Goal: Task Accomplishment & Management: Use online tool/utility

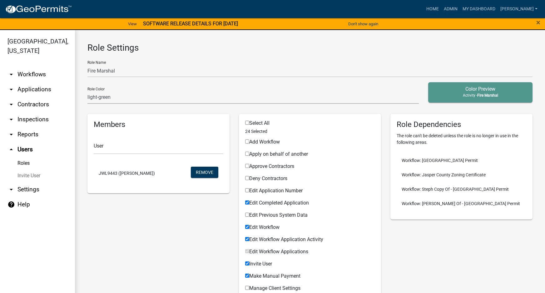
select select "7: light-green"
click at [32, 87] on link "arrow_drop_down Applications" at bounding box center [37, 89] width 75 height 15
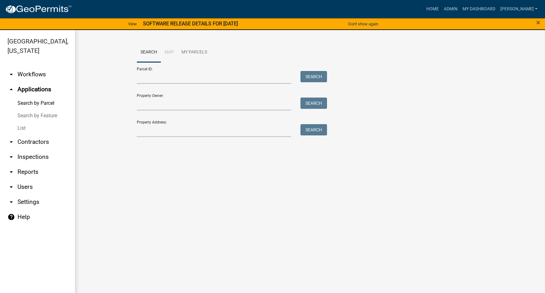
click at [21, 126] on link "List" at bounding box center [37, 128] width 75 height 12
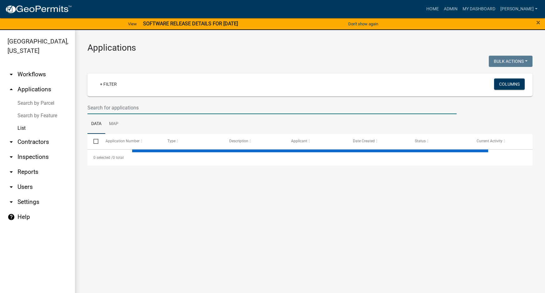
click at [109, 106] on input "text" at bounding box center [271, 107] width 369 height 13
select select "3: 100"
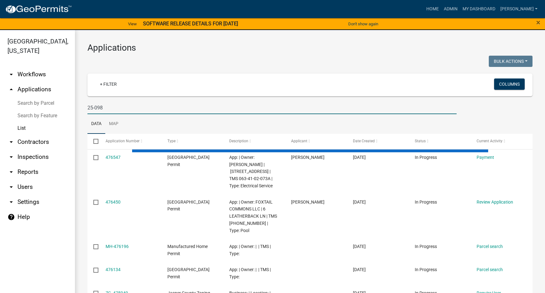
type input "25-098"
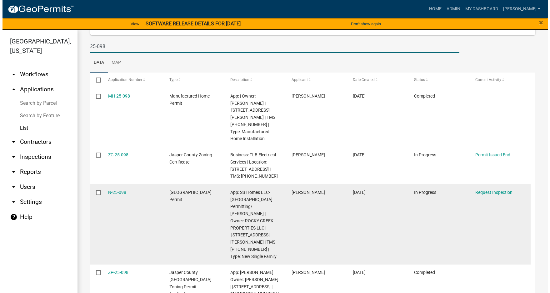
scroll to position [62, 0]
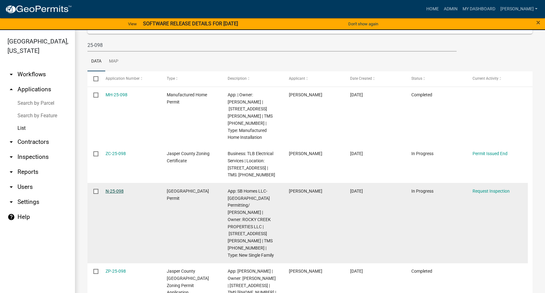
click at [113, 188] on link "N-25-098" at bounding box center [115, 190] width 18 height 5
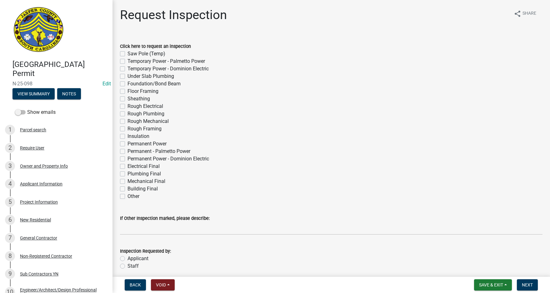
click at [127, 136] on label "Insulation" at bounding box center [138, 135] width 22 height 7
click at [127, 136] on input "Insulation" at bounding box center [129, 134] width 4 height 4
checkbox input "true"
checkbox input "false"
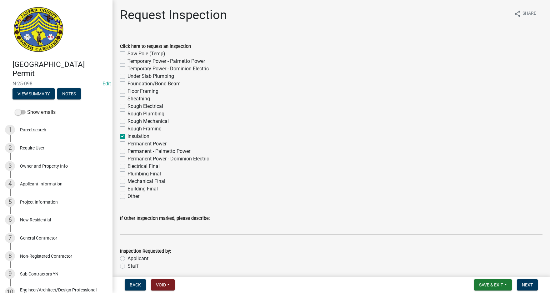
checkbox input "false"
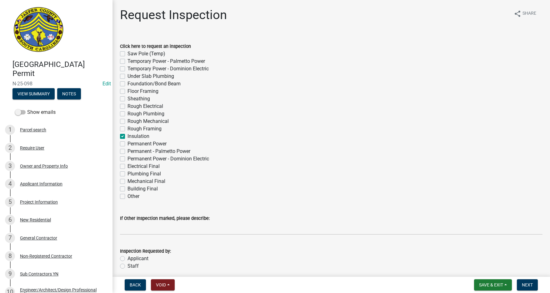
checkbox input "false"
checkbox input "true"
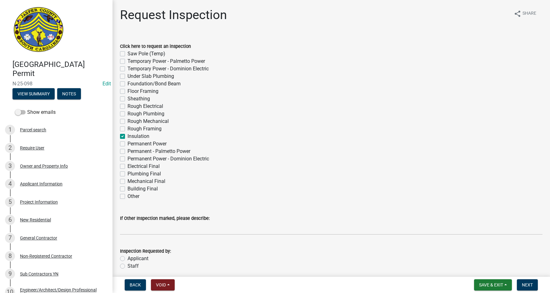
checkbox input "false"
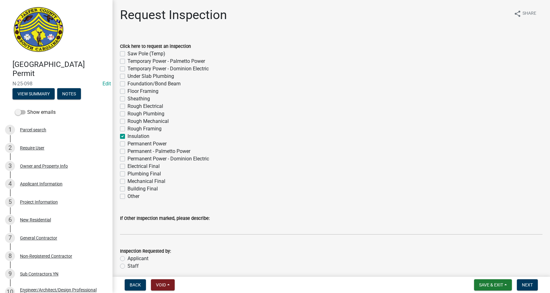
checkbox input "false"
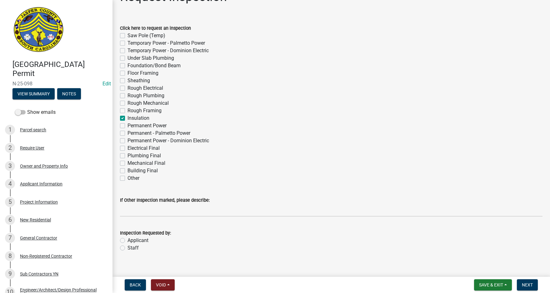
scroll to position [26, 0]
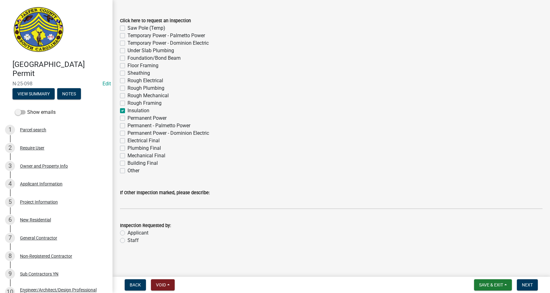
click at [127, 231] on label "Applicant" at bounding box center [137, 232] width 21 height 7
click at [127, 231] on input "Applicant" at bounding box center [129, 231] width 4 height 4
radio input "true"
click at [529, 283] on span "Next" at bounding box center [527, 284] width 11 height 5
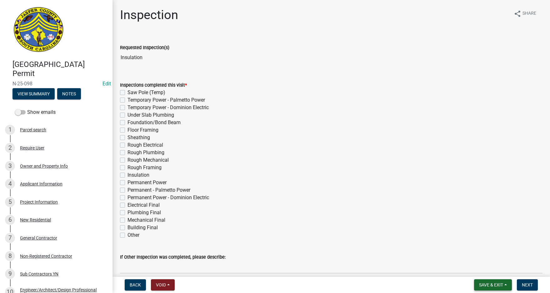
click at [487, 282] on span "Save & Exit" at bounding box center [491, 284] width 24 height 5
click at [489, 266] on button "Save & Exit" at bounding box center [487, 268] width 50 height 15
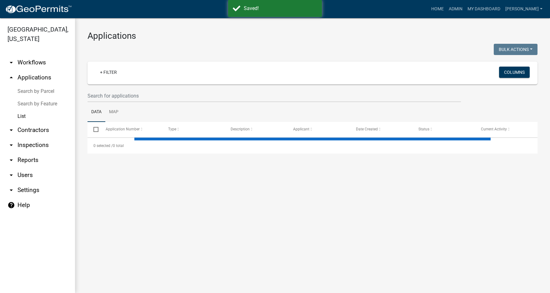
select select "3: 100"
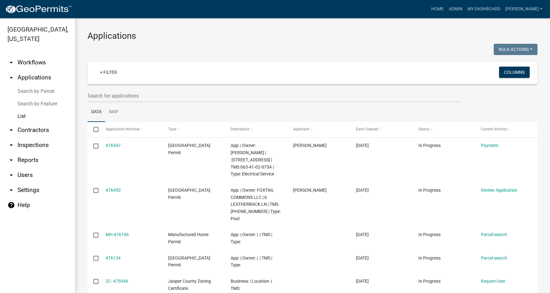
click at [27, 60] on link "arrow_drop_down Workflows" at bounding box center [37, 62] width 75 height 15
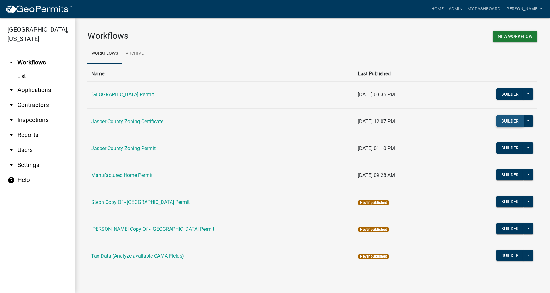
click at [507, 122] on button "Builder" at bounding box center [509, 120] width 27 height 11
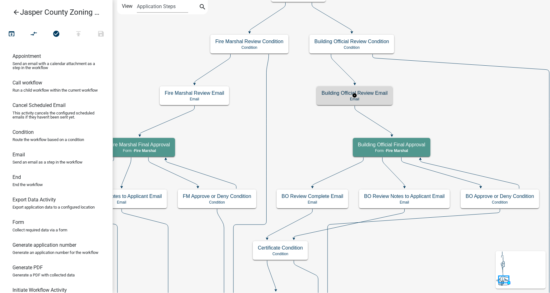
click at [376, 100] on p "Email" at bounding box center [354, 99] width 66 height 4
click at [377, 101] on p "Email" at bounding box center [354, 99] width 66 height 4
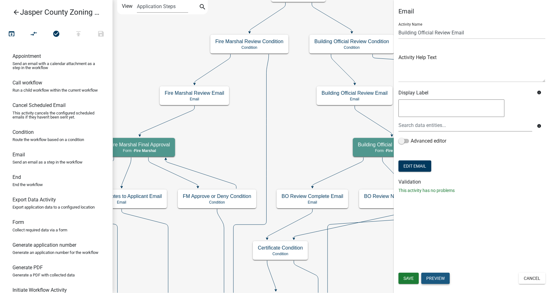
click at [437, 279] on button "Preview" at bounding box center [435, 277] width 28 height 11
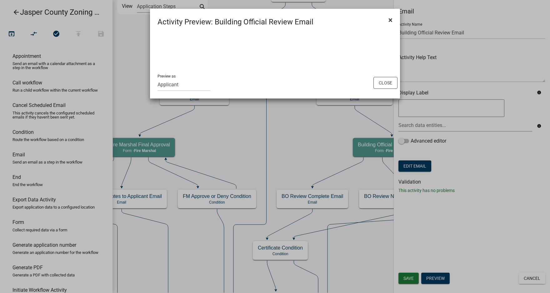
click at [388, 19] on span "×" at bounding box center [390, 20] width 4 height 9
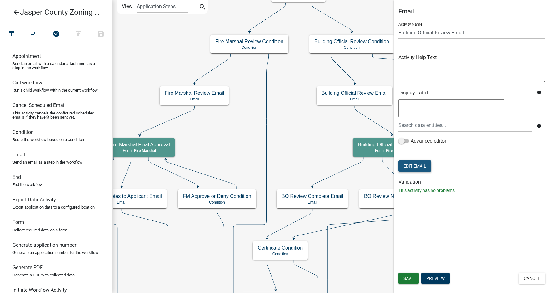
click at [423, 167] on button "Edit Email" at bounding box center [414, 165] width 33 height 11
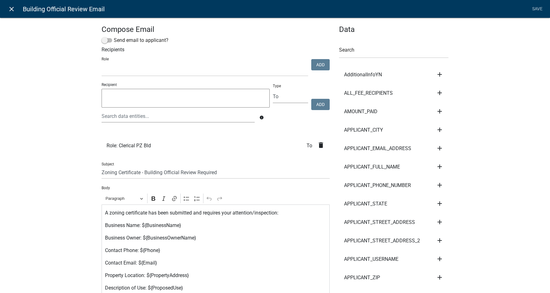
click at [11, 8] on icon "close" at bounding box center [11, 8] width 7 height 7
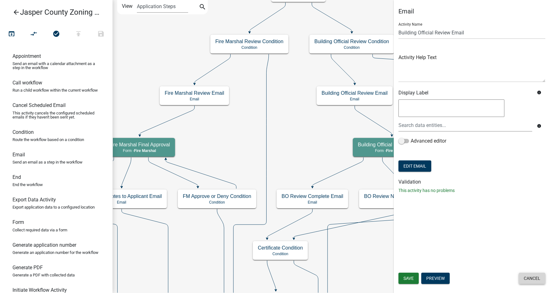
click at [531, 280] on button "Cancel" at bounding box center [531, 277] width 27 height 11
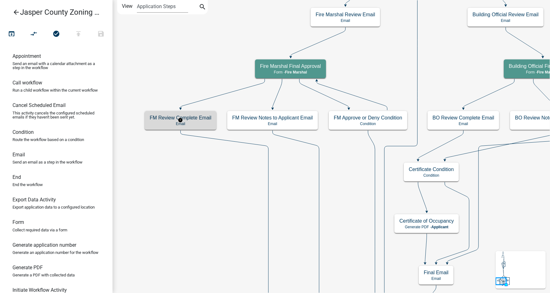
click at [199, 118] on h5 "FM Review Complete Email" at bounding box center [181, 118] width 62 height 6
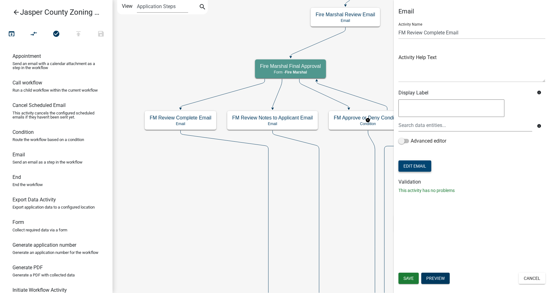
click at [417, 166] on button "Edit Email" at bounding box center [414, 165] width 33 height 11
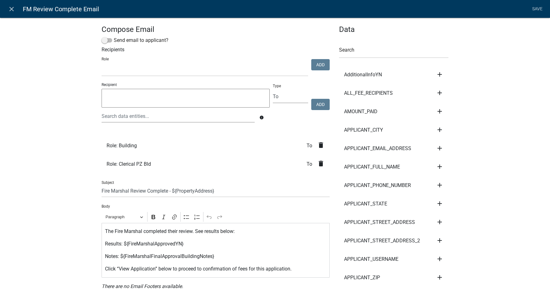
click at [169, 97] on textarea at bounding box center [186, 98] width 168 height 19
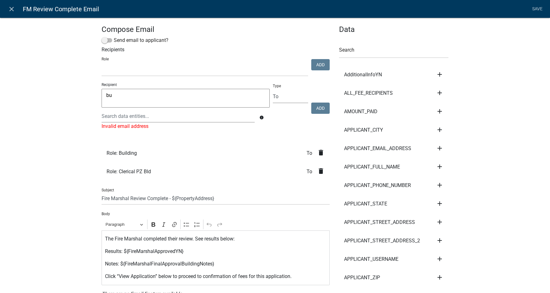
type textarea "b"
click at [127, 101] on textarea at bounding box center [186, 98] width 168 height 19
click at [169, 142] on ul "Role: Building To delete Role: Clerical PZ Bld To delete" at bounding box center [216, 162] width 228 height 42
click at [124, 123] on div "Required" at bounding box center [186, 125] width 168 height 7
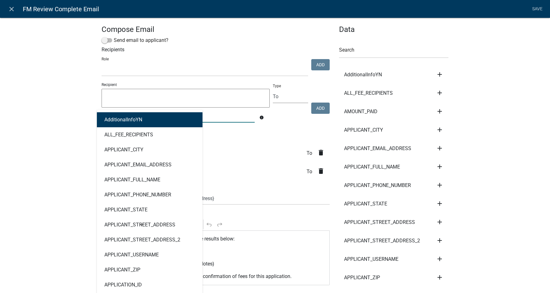
click at [126, 117] on div "AdditionalInfoYN ALL_FEE_RECIPIENTS APPLICANT_CITY APPLICANT_EMAIL_ADDRESS APPL…" at bounding box center [178, 116] width 162 height 13
click at [239, 150] on li "Role: Building To delete" at bounding box center [216, 153] width 228 height 18
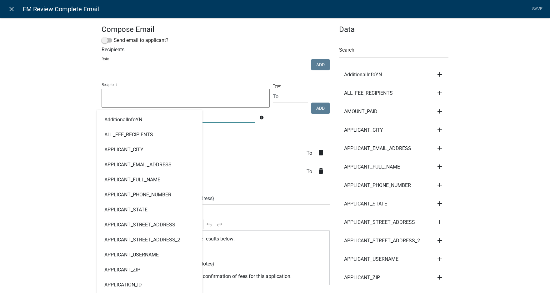
click at [178, 112] on div "AdditionalInfoYN ALL_FEE_RECIPIENTS APPLICANT_CITY APPLICANT_EMAIL_ADDRESS APPL…" at bounding box center [178, 116] width 162 height 13
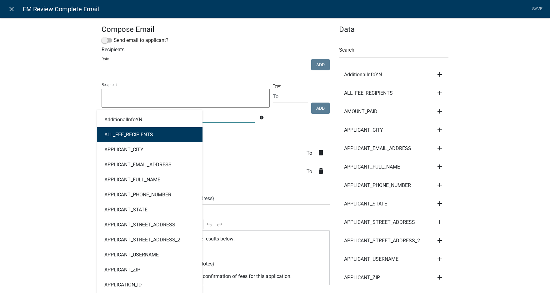
click at [133, 65] on select "[GEOGRAPHIC_DATA] Emails Building Emails Zoning [GEOGRAPHIC_DATA] Emails Buildi…" at bounding box center [205, 69] width 206 height 13
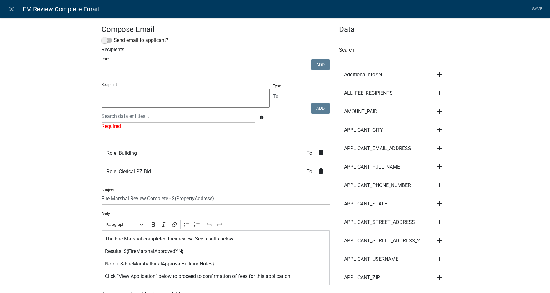
select select "7b6f3ef8-75d1-4e94-b890-f9a6de414302"
click at [102, 63] on select "[GEOGRAPHIC_DATA] Emails Building Emails Zoning [GEOGRAPHIC_DATA] Emails Buildi…" at bounding box center [205, 69] width 206 height 13
click at [316, 64] on button "Add" at bounding box center [320, 64] width 18 height 11
select select
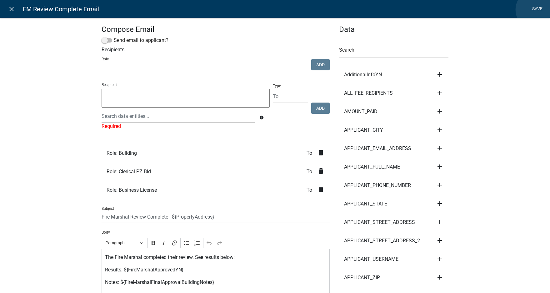
click at [535, 10] on link "Save" at bounding box center [537, 9] width 16 height 12
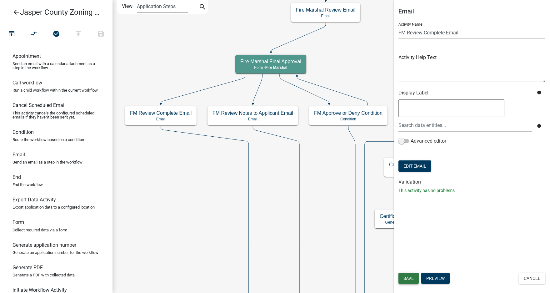
click at [410, 276] on span "Save" at bounding box center [408, 277] width 10 height 5
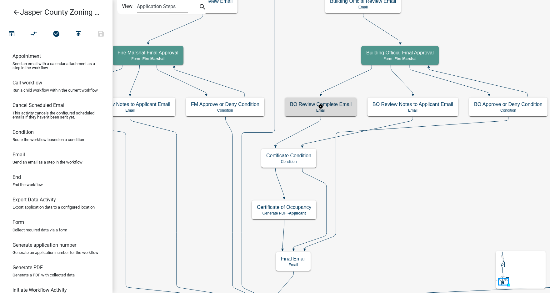
click at [340, 108] on p "Email" at bounding box center [321, 110] width 62 height 4
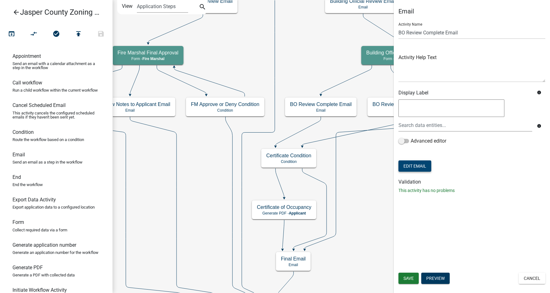
click at [424, 165] on button "Edit Email" at bounding box center [414, 165] width 33 height 11
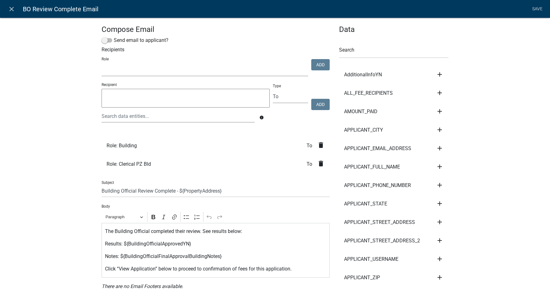
click at [117, 67] on select "[GEOGRAPHIC_DATA] Emails Building Emails Zoning [GEOGRAPHIC_DATA] Emails Buildi…" at bounding box center [205, 69] width 206 height 13
select select "7b6f3ef8-75d1-4e94-b890-f9a6de414302"
click at [102, 63] on select "[GEOGRAPHIC_DATA] Emails Building Emails Zoning [GEOGRAPHIC_DATA] Emails Buildi…" at bounding box center [205, 69] width 206 height 13
click at [314, 64] on button "Add" at bounding box center [320, 64] width 18 height 11
select select
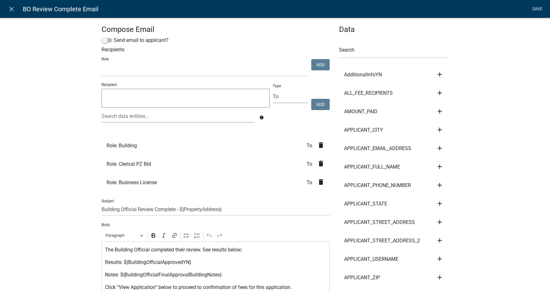
click at [537, 8] on link "Save" at bounding box center [537, 9] width 16 height 12
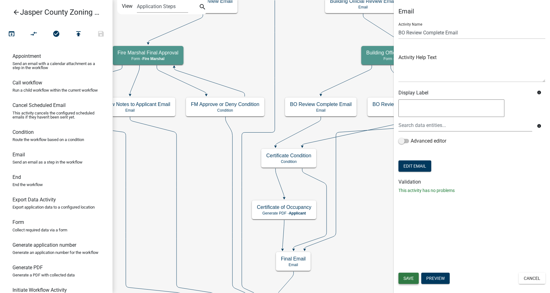
click at [408, 278] on span "Save" at bounding box center [408, 277] width 10 height 5
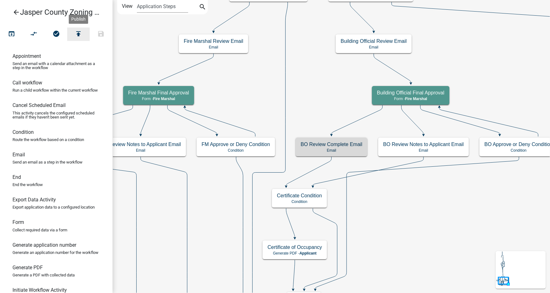
click at [78, 33] on icon "publish" at bounding box center [78, 34] width 7 height 9
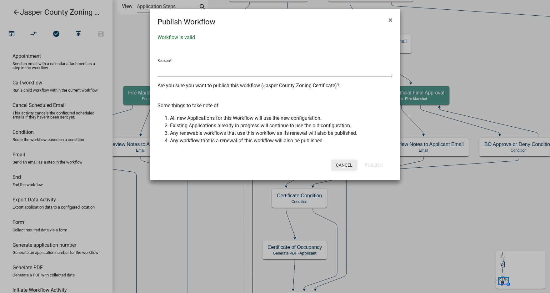
click at [345, 163] on button "Cancel" at bounding box center [344, 164] width 27 height 11
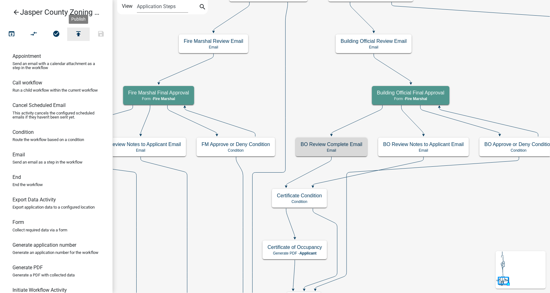
click at [79, 33] on icon "publish" at bounding box center [78, 34] width 7 height 9
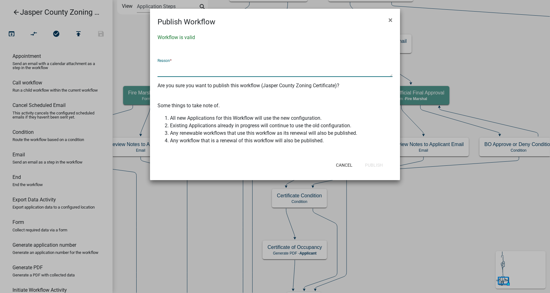
click at [179, 70] on textarea at bounding box center [274, 69] width 235 height 14
click at [193, 63] on textarea at bounding box center [274, 69] width 235 height 14
drag, startPoint x: 213, startPoint y: 67, endPoint x: 221, endPoint y: 67, distance: 7.6
click at [213, 67] on textarea "Added Business License to FM & BO emails" at bounding box center [274, 69] width 235 height 14
type textarea "Added Business License Role to FM & BO emails"
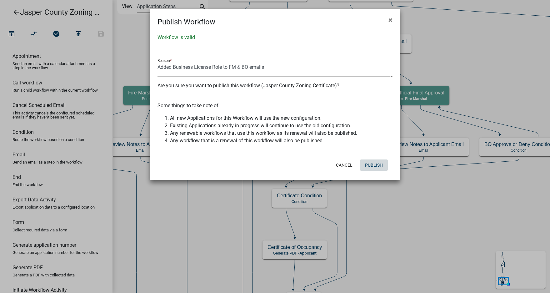
click at [377, 165] on button "Publish" at bounding box center [374, 164] width 28 height 11
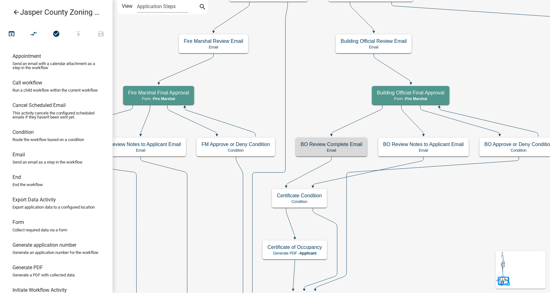
click at [13, 12] on icon "arrow_back" at bounding box center [15, 12] width 7 height 9
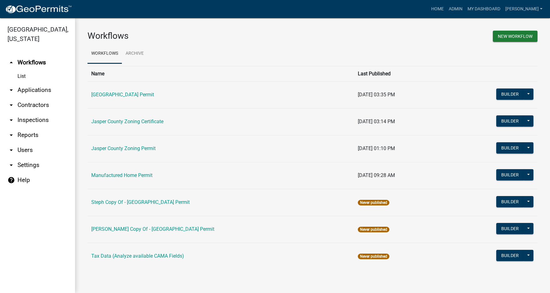
click at [24, 90] on link "arrow_drop_down Applications" at bounding box center [37, 89] width 75 height 15
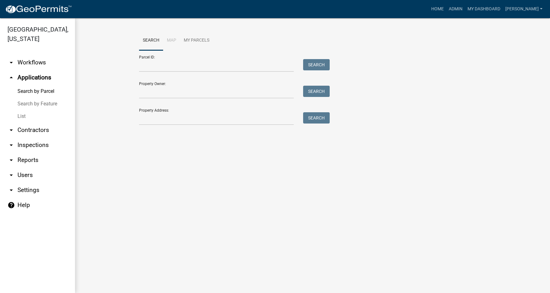
click at [19, 116] on link "List" at bounding box center [37, 116] width 75 height 12
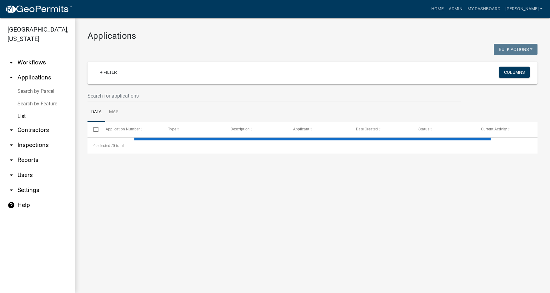
select select "3: 100"
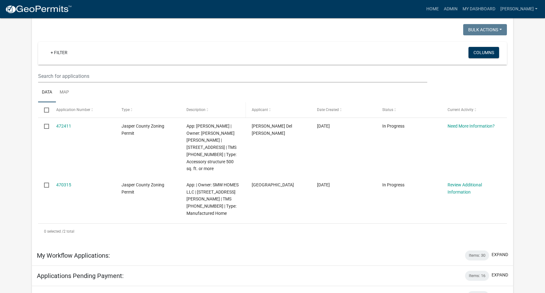
scroll to position [31, 0]
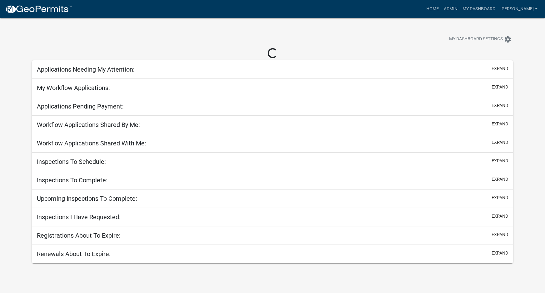
scroll to position [18, 0]
